Goal: Task Accomplishment & Management: Manage account settings

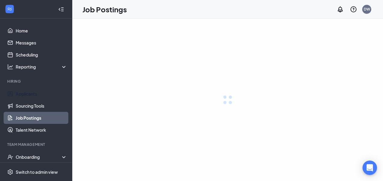
click at [25, 92] on link "Applicants" at bounding box center [41, 94] width 51 height 12
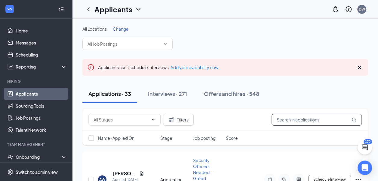
click at [289, 119] on input "text" at bounding box center [317, 120] width 90 height 12
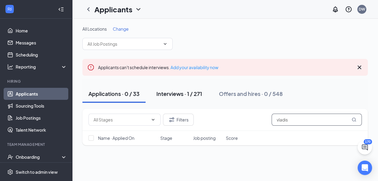
type input "vladis"
click at [178, 92] on div "Interviews · 1 / 271" at bounding box center [179, 94] width 46 height 8
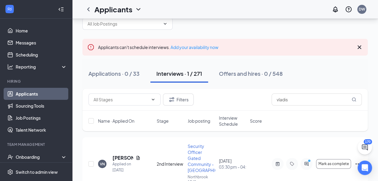
scroll to position [52, 0]
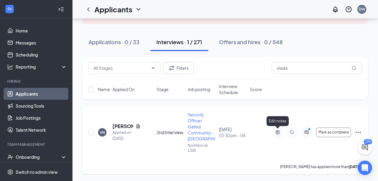
click at [276, 132] on icon "ActiveNote" at bounding box center [277, 132] width 7 height 5
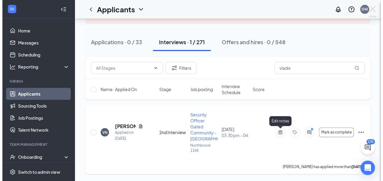
scroll to position [46, 0]
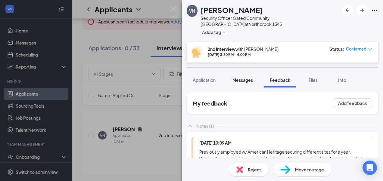
click at [244, 77] on span "Messages" at bounding box center [242, 79] width 20 height 5
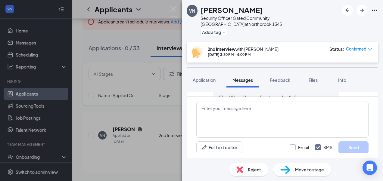
click at [295, 148] on input "Email" at bounding box center [298, 147] width 19 height 6
checkbox input "true"
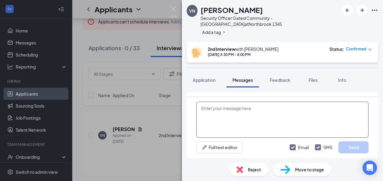
scroll to position [296, 0]
click at [279, 120] on textarea at bounding box center [282, 120] width 172 height 36
paste textarea "Join Zoom Meeting [URL][DOMAIN_NAME][SECURITY_DATA] Meeting ID: 811 7384 1072 P…"
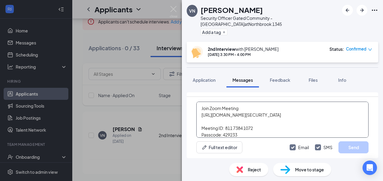
scroll to position [245, 0]
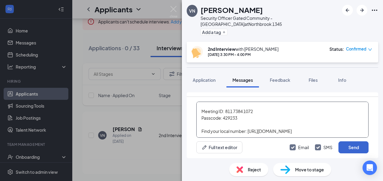
type textarea "Join Zoom Meeting [URL][DOMAIN_NAME][SECURITY_DATA] Meeting ID: 811 7384 1072 P…"
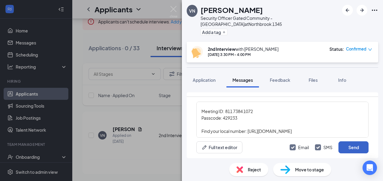
click at [344, 149] on button "Send" at bounding box center [353, 147] width 30 height 12
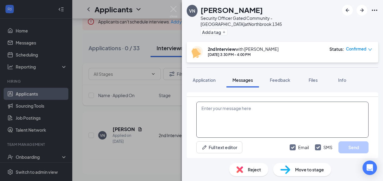
scroll to position [890, 0]
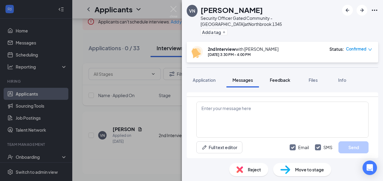
click at [278, 77] on span "Feedback" at bounding box center [280, 79] width 20 height 5
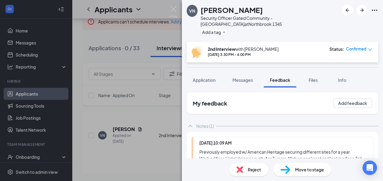
scroll to position [30, 0]
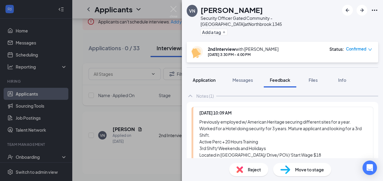
click at [207, 77] on span "Application" at bounding box center [204, 79] width 23 height 5
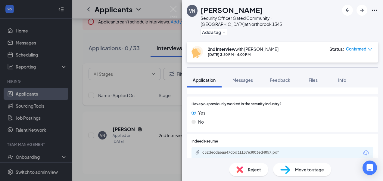
scroll to position [90, 0]
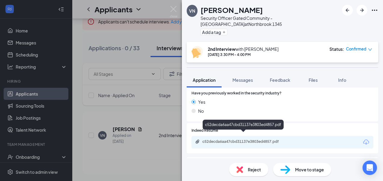
drag, startPoint x: 243, startPoint y: 135, endPoint x: 252, endPoint y: 106, distance: 30.4
click at [243, 139] on div "c52decda6aa47cbd31137e3803ed4857.pdf" at bounding box center [244, 141] width 84 height 5
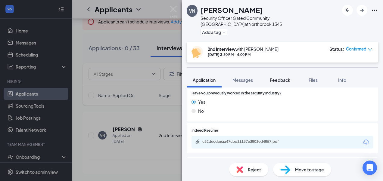
click at [279, 77] on span "Feedback" at bounding box center [280, 79] width 20 height 5
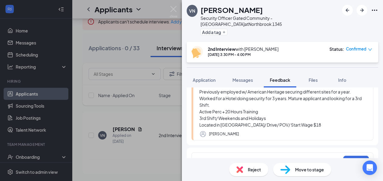
scroll to position [69, 0]
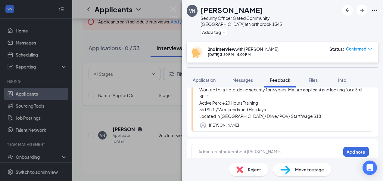
click at [242, 149] on div at bounding box center [270, 152] width 142 height 6
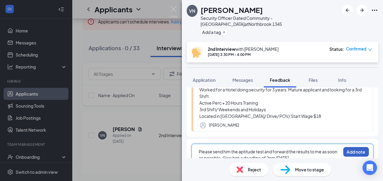
click at [348, 147] on button "Add note" at bounding box center [356, 152] width 26 height 10
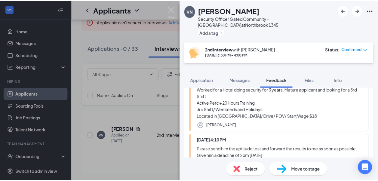
scroll to position [3, 0]
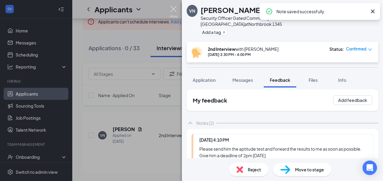
click at [173, 8] on img at bounding box center [174, 12] width 8 height 12
